Goal: Communication & Community: Ask a question

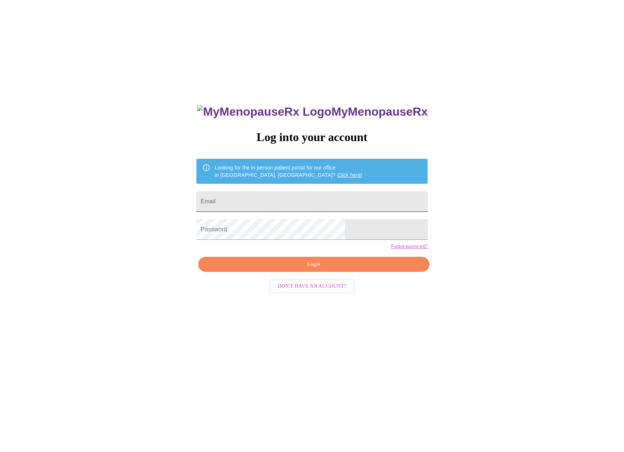
click at [302, 203] on input "Email" at bounding box center [311, 201] width 231 height 21
type input "meldixson1973@gmail.com"
click at [280, 269] on span "Login" at bounding box center [314, 264] width 214 height 9
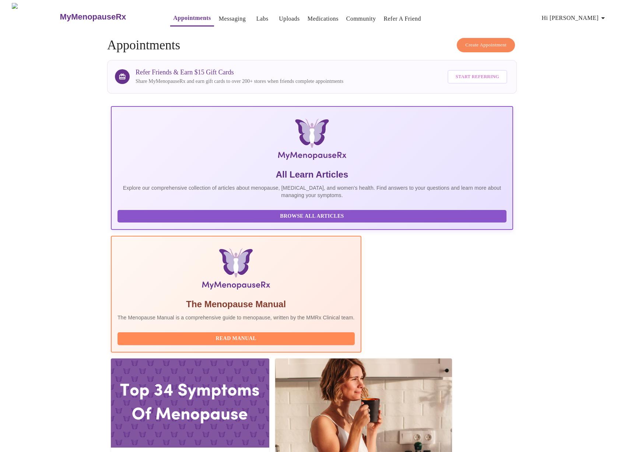
click at [256, 14] on link "Labs" at bounding box center [262, 19] width 12 height 10
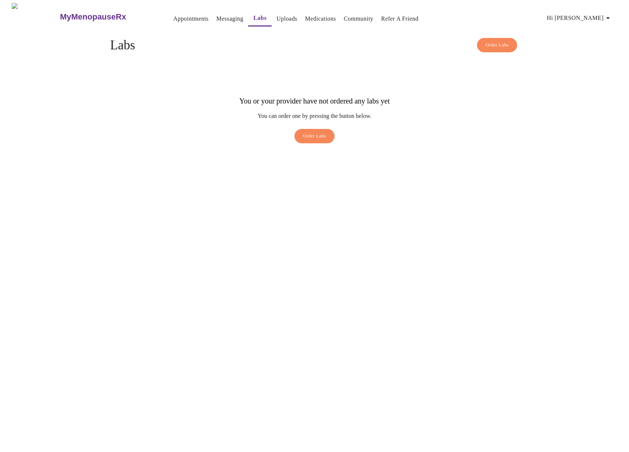
click at [216, 17] on link "Messaging" at bounding box center [229, 19] width 27 height 10
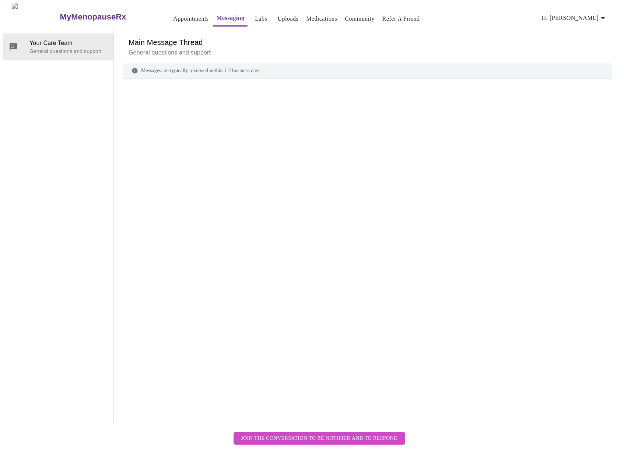
scroll to position [28, 0]
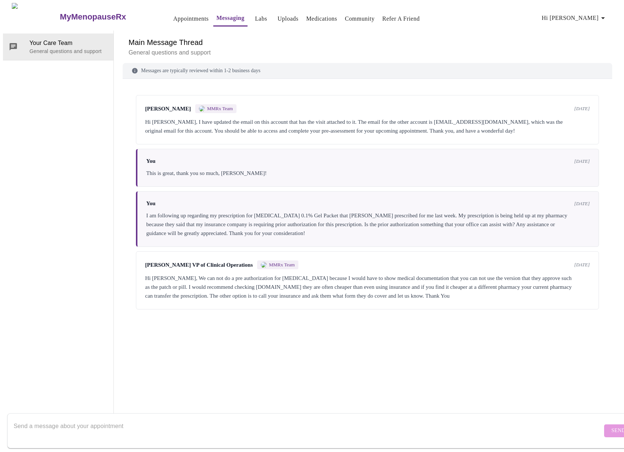
click at [208, 426] on textarea "Send a message about your appointment" at bounding box center [308, 431] width 588 height 24
click at [264, 211] on div "I am following up regarding my prescription for Estradiol 0.1% Gel Packet that …" at bounding box center [367, 224] width 443 height 27
drag, startPoint x: 262, startPoint y: 192, endPoint x: 326, endPoint y: 191, distance: 64.4
click at [326, 211] on div "I am following up regarding my prescription for Estradiol 0.1% Gel Packet that …" at bounding box center [367, 224] width 443 height 27
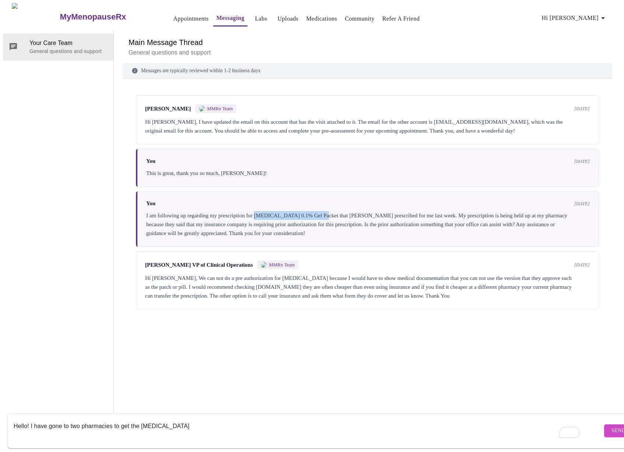
copy div "Estradiol 0.1% Gel Packet"
drag, startPoint x: 156, startPoint y: 423, endPoint x: 152, endPoint y: 423, distance: 4.8
click at [155, 423] on textarea "Hello! I have gone to two pharmacies to get the Estradiol" at bounding box center [308, 431] width 588 height 24
drag, startPoint x: 141, startPoint y: 419, endPoint x: 180, endPoint y: 417, distance: 39.0
click at [180, 419] on textarea "Hello! I have gone to two pharmacies to get the Estradiol" at bounding box center [308, 431] width 588 height 24
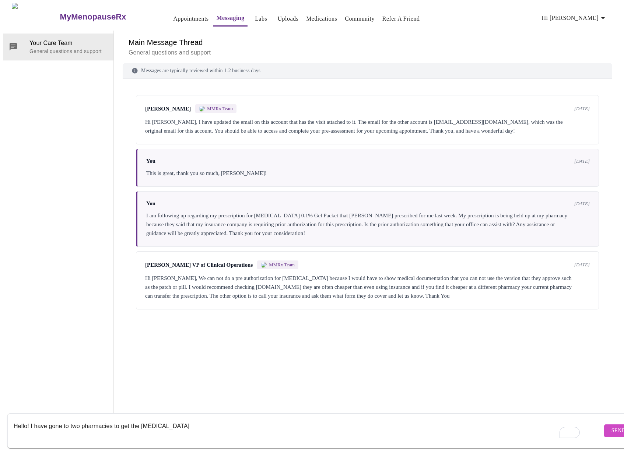
paste textarea "0.1% Gel Packet"
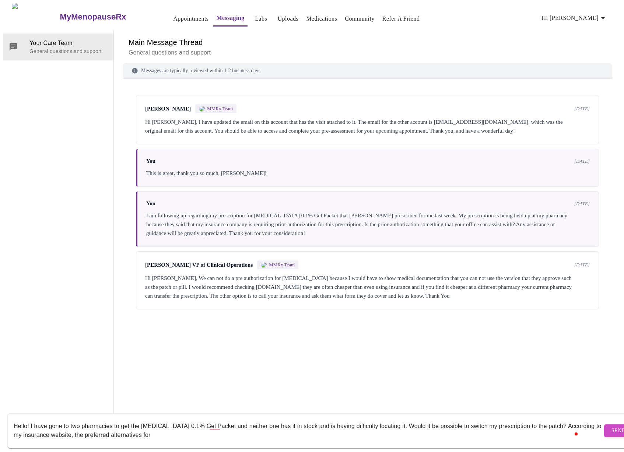
paste textarea "Estradiol 0.1% Gel Packet"
drag, startPoint x: 180, startPoint y: 430, endPoint x: 188, endPoint y: 428, distance: 8.6
click at [188, 428] on textarea "Hello! I have gone to two pharmacies to get the Estradiol 0.1% Gel Packet and n…" at bounding box center [308, 431] width 588 height 24
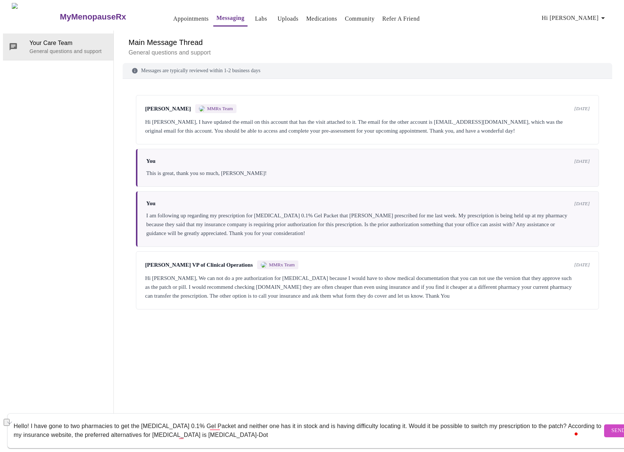
drag, startPoint x: 144, startPoint y: 428, endPoint x: 177, endPoint y: 427, distance: 32.8
click at [177, 427] on textarea "Hello! I have gone to two pharmacies to get the Estradiol 0.1% Gel Packet and n…" at bounding box center [308, 431] width 588 height 24
drag, startPoint x: 193, startPoint y: 428, endPoint x: 219, endPoint y: 424, distance: 26.9
click at [193, 428] on textarea "Hello! I have gone to two pharmacies to get the Estradiol 0.1% Gel Packet and n…" at bounding box center [308, 431] width 588 height 24
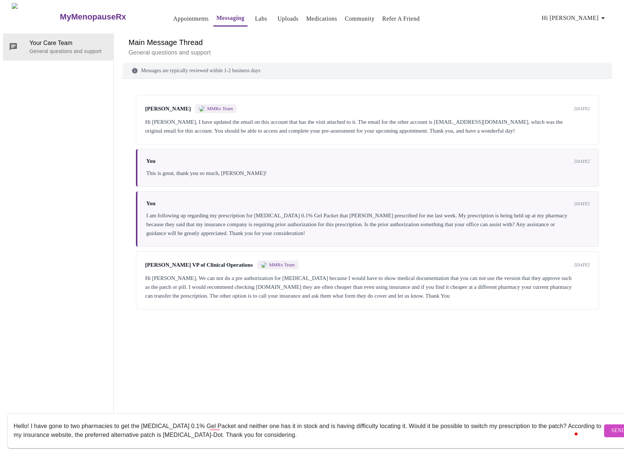
type textarea "Hello! I have gone to two pharmacies to get the Estradiol 0.1% Gel Packet and n…"
click at [611, 426] on span "Send" at bounding box center [618, 430] width 14 height 9
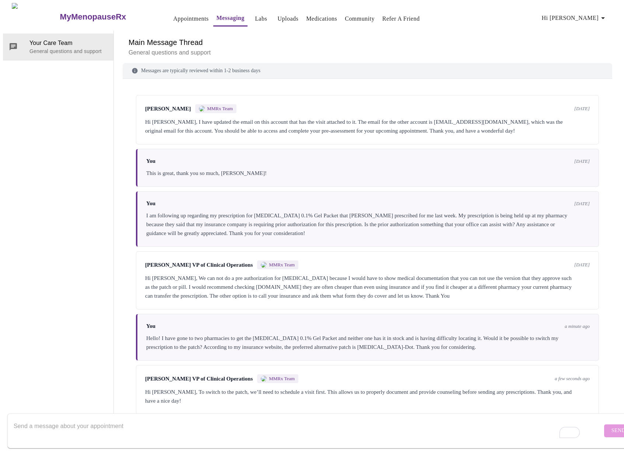
scroll to position [0, 0]
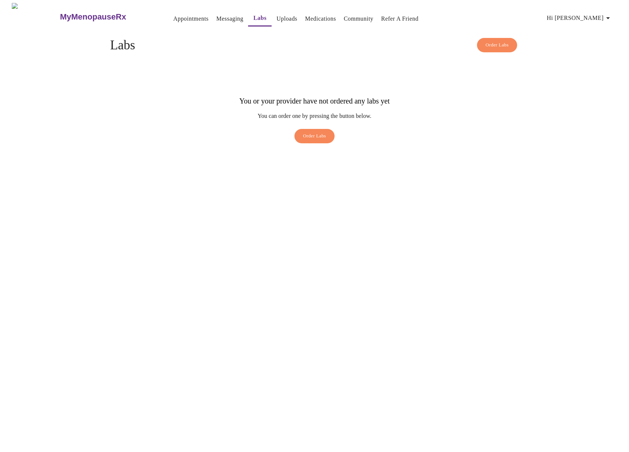
click at [173, 15] on link "Appointments" at bounding box center [190, 19] width 35 height 10
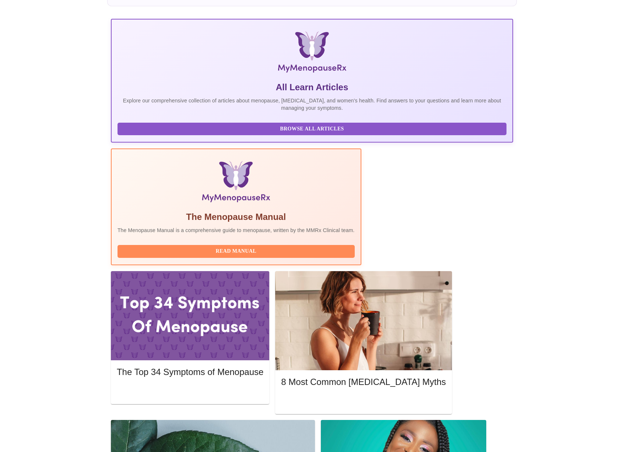
scroll to position [0, 365]
